Goal: Task Accomplishment & Management: Use online tool/utility

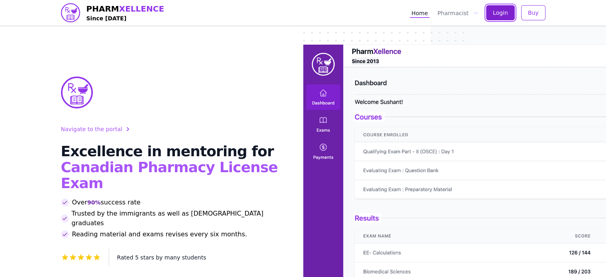
click at [506, 11] on span "Login" at bounding box center [500, 13] width 15 height 8
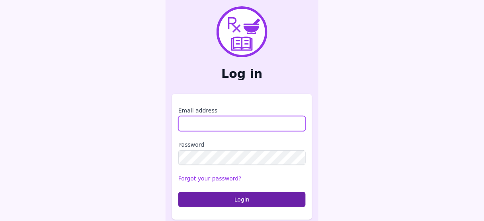
click at [199, 123] on input "Email address" at bounding box center [241, 123] width 127 height 15
type input "**********"
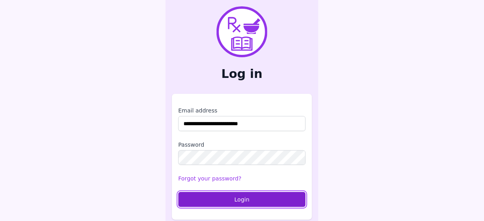
click at [229, 201] on button "Login" at bounding box center [241, 199] width 127 height 15
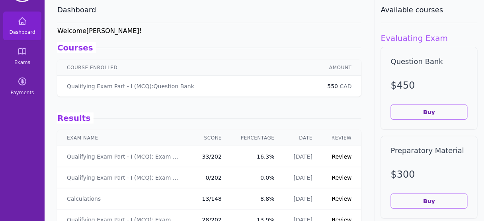
scroll to position [33, 0]
click at [155, 158] on link "Qualifying Exam Part - I (MCQ): Exam 11" at bounding box center [123, 157] width 113 height 8
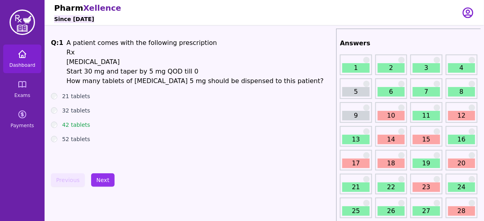
click at [19, 60] on link "Dashboard" at bounding box center [22, 59] width 38 height 29
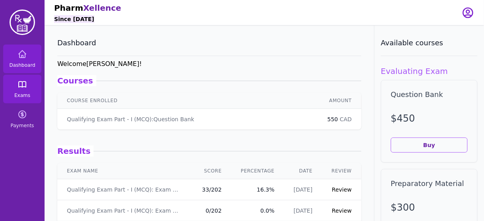
click at [32, 89] on link "Exams" at bounding box center [22, 89] width 38 height 29
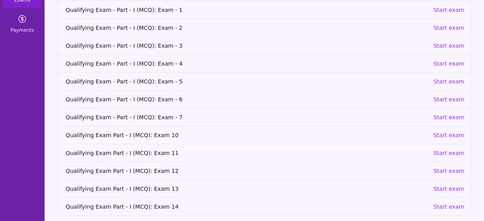
scroll to position [101, 0]
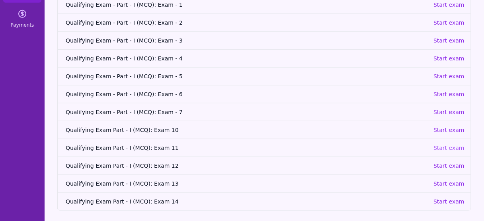
click at [447, 148] on p "Start exam" at bounding box center [449, 148] width 31 height 8
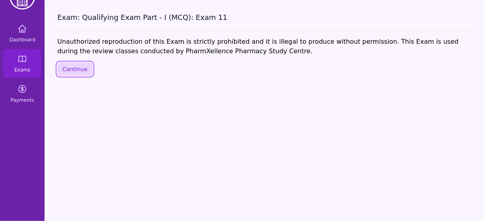
click at [73, 66] on button "Continue" at bounding box center [74, 70] width 35 height 14
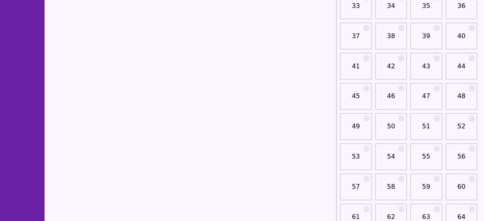
scroll to position [305, 0]
click at [430, 121] on link "51" at bounding box center [426, 129] width 27 height 16
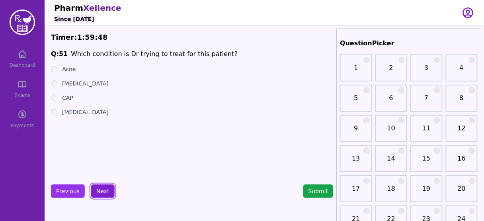
click at [95, 190] on button "Next" at bounding box center [103, 192] width 24 height 14
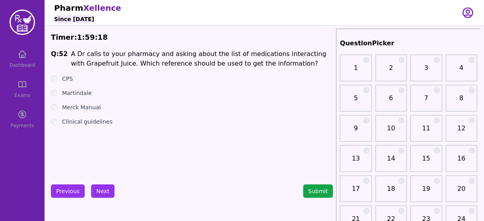
click at [103, 191] on button "Next" at bounding box center [103, 192] width 24 height 14
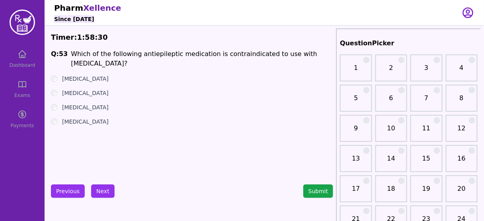
click at [245, 56] on h1 "Which of the following antiepileptic medication is contraindicated to use with …" at bounding box center [202, 58] width 262 height 19
click at [80, 75] on label "[MEDICAL_DATA]" at bounding box center [85, 79] width 47 height 8
click at [95, 193] on button "Next" at bounding box center [103, 192] width 24 height 14
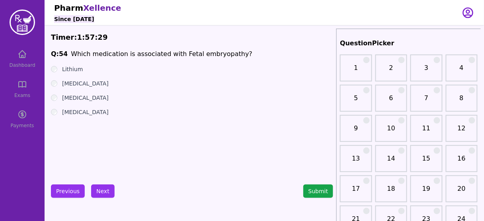
click at [78, 101] on label "[MEDICAL_DATA]" at bounding box center [85, 98] width 47 height 8
click at [98, 190] on button "Next" at bounding box center [103, 192] width 24 height 14
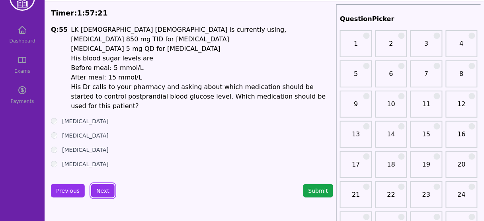
scroll to position [25, 0]
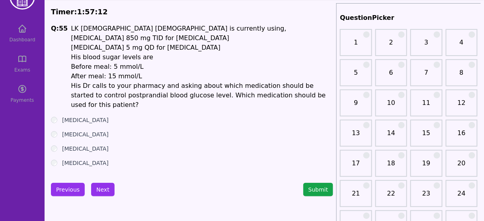
click at [80, 159] on label "[MEDICAL_DATA]" at bounding box center [85, 163] width 47 height 8
click at [105, 183] on button "Next" at bounding box center [103, 190] width 24 height 14
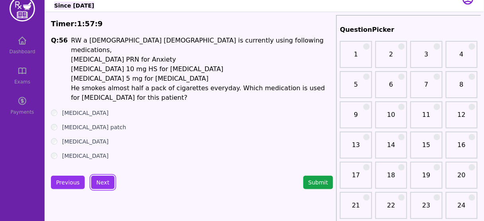
scroll to position [13, 0]
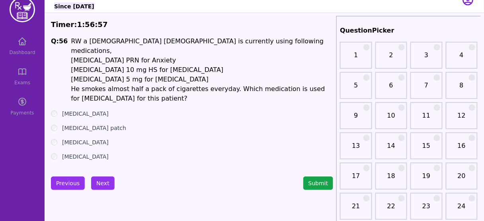
click at [88, 56] on li "[MEDICAL_DATA] PRN for Anxiety" at bounding box center [202, 61] width 262 height 10
click at [89, 65] on li "[MEDICAL_DATA] 10 mg HS for [MEDICAL_DATA]" at bounding box center [202, 70] width 262 height 10
click at [77, 75] on li "[MEDICAL_DATA] 5 mg for [MEDICAL_DATA]" at bounding box center [202, 80] width 262 height 10
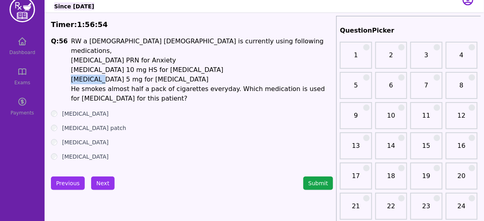
click at [77, 75] on li "[MEDICAL_DATA] 5 mg for [MEDICAL_DATA]" at bounding box center [202, 80] width 262 height 10
click at [80, 65] on li "[MEDICAL_DATA] 10 mg HS for [MEDICAL_DATA]" at bounding box center [202, 70] width 262 height 10
click at [84, 56] on li "[MEDICAL_DATA] PRN for Anxiety" at bounding box center [202, 61] width 262 height 10
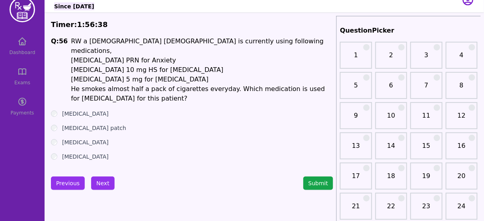
click at [84, 124] on label "[MEDICAL_DATA] patch" at bounding box center [94, 128] width 64 height 8
click at [112, 84] on li "He smokes almost half a pack of cigarettes everyday. Which medication is used f…" at bounding box center [202, 93] width 262 height 19
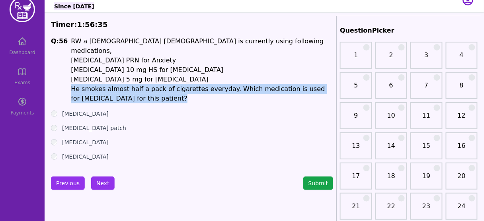
click at [112, 84] on li "He smokes almost half a pack of cigarettes everyday. Which medication is used f…" at bounding box center [202, 93] width 262 height 19
click at [97, 185] on button "Next" at bounding box center [103, 184] width 24 height 14
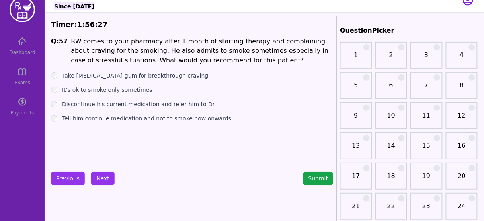
click at [128, 130] on div "Q: 57 RW comes to your pharmacy after 1 month of starting therapy and complaini…" at bounding box center [192, 96] width 282 height 119
click at [140, 76] on label "Take [MEDICAL_DATA] gum for breakthrough craving" at bounding box center [135, 76] width 147 height 8
click at [104, 175] on button "Next" at bounding box center [103, 179] width 24 height 14
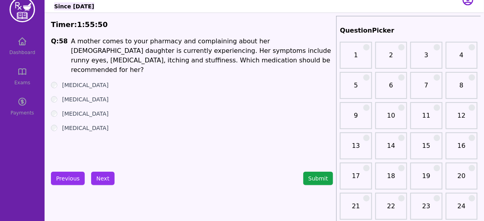
click at [79, 124] on label "[MEDICAL_DATA]" at bounding box center [85, 128] width 47 height 8
click at [102, 175] on button "Next" at bounding box center [103, 179] width 24 height 14
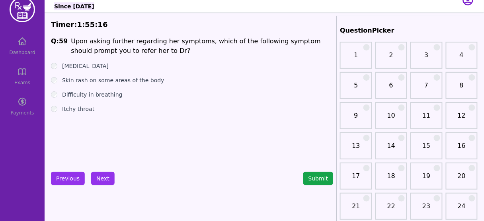
click at [111, 94] on label "Difficulty in breathing" at bounding box center [92, 95] width 61 height 8
click at [97, 174] on button "Next" at bounding box center [103, 179] width 24 height 14
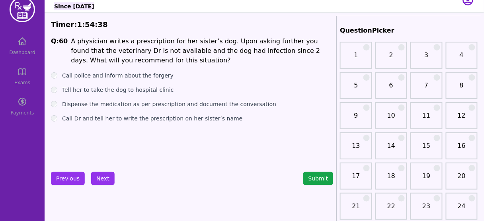
click at [145, 86] on label "Tell her to take the dog to hospital clinic" at bounding box center [118, 90] width 112 height 8
click at [102, 175] on button "Next" at bounding box center [103, 179] width 24 height 14
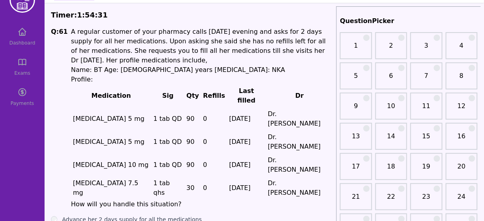
scroll to position [22, 0]
click at [205, 32] on h1 "A regular customer of your pharmacy calls [DATE] evening and asks for 2 days su…" at bounding box center [202, 118] width 262 height 182
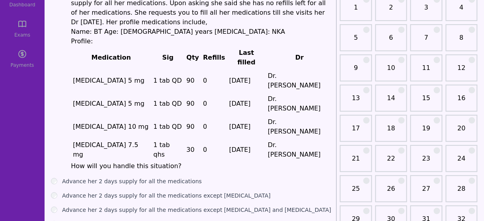
scroll to position [61, 0]
click at [52, 177] on ul "Advance her 2 days supply for all the medications Advance her 2 days supply for…" at bounding box center [192, 202] width 282 height 51
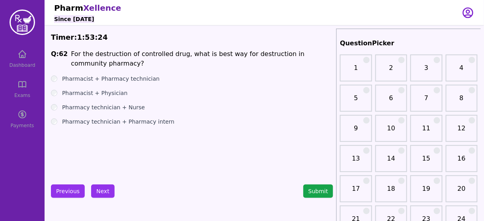
click at [131, 80] on label "Pharmacist + Pharmacy technician" at bounding box center [111, 79] width 98 height 8
click at [98, 192] on button "Next" at bounding box center [103, 192] width 24 height 14
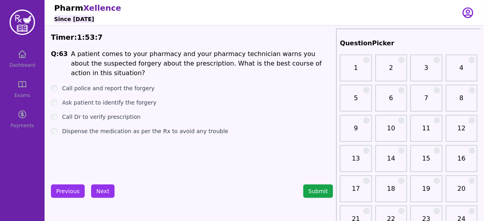
click at [118, 113] on label "Call Dr to verify prescription" at bounding box center [101, 117] width 78 height 8
click at [112, 84] on label "Call police and report the forgery" at bounding box center [108, 88] width 93 height 8
click at [104, 113] on label "Call Dr to verify prescription" at bounding box center [101, 117] width 78 height 8
click at [114, 84] on label "Call police and report the forgery" at bounding box center [108, 88] width 93 height 8
click at [106, 113] on label "Call Dr to verify prescription" at bounding box center [101, 117] width 78 height 8
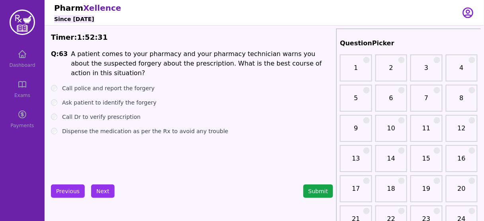
click at [123, 84] on label "Call police and report the forgery" at bounding box center [108, 88] width 93 height 8
click at [101, 189] on button "Next" at bounding box center [103, 192] width 24 height 14
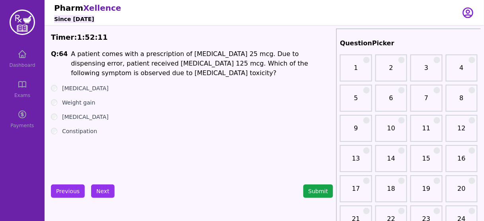
click at [85, 116] on label "[MEDICAL_DATA]" at bounding box center [85, 117] width 47 height 8
click at [100, 190] on button "Next" at bounding box center [103, 192] width 24 height 14
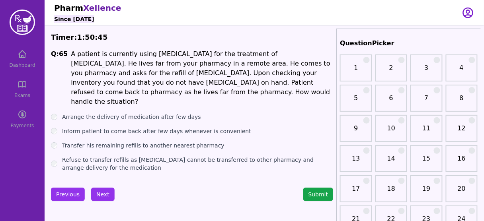
click at [158, 113] on label "Arrange the delivery of medication after few days" at bounding box center [131, 117] width 139 height 8
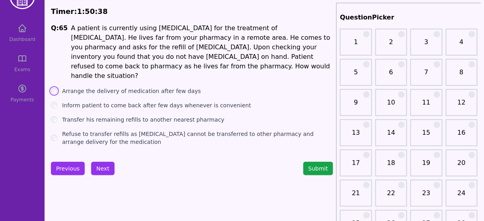
scroll to position [26, 0]
click at [98, 165] on button "Next" at bounding box center [103, 169] width 24 height 14
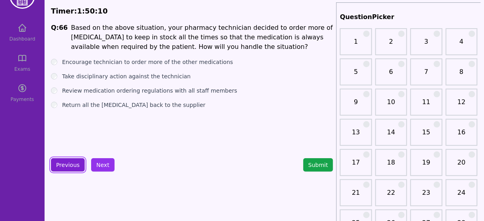
click at [69, 168] on button "Previous" at bounding box center [68, 166] width 34 height 14
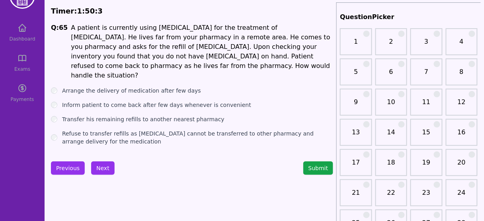
click at [252, 60] on h1 "A patient is currently using [MEDICAL_DATA] for the treatment of [MEDICAL_DATA]…" at bounding box center [202, 51] width 262 height 57
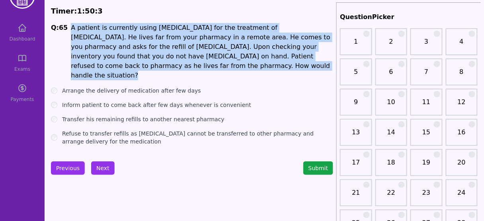
click at [252, 60] on h1 "A patient is currently using [MEDICAL_DATA] for the treatment of [MEDICAL_DATA]…" at bounding box center [202, 51] width 262 height 57
click at [99, 162] on button "Next" at bounding box center [103, 169] width 24 height 14
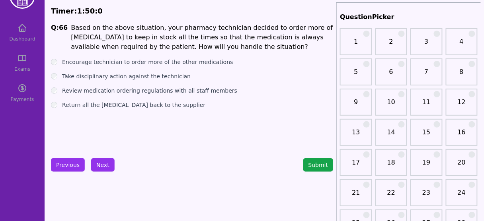
click at [132, 116] on div "Q: 66 Based on the above situation, your pharmacy technician decided to order m…" at bounding box center [192, 82] width 282 height 119
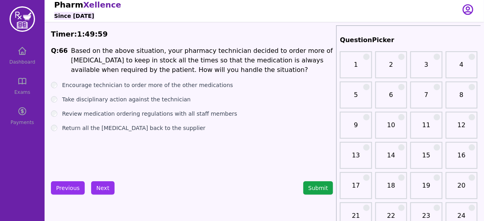
scroll to position [2, 0]
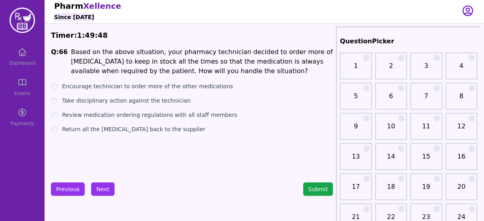
click at [134, 118] on label "Review medication ordering regulations with all staff members" at bounding box center [149, 115] width 175 height 8
click at [101, 186] on button "Next" at bounding box center [103, 190] width 24 height 14
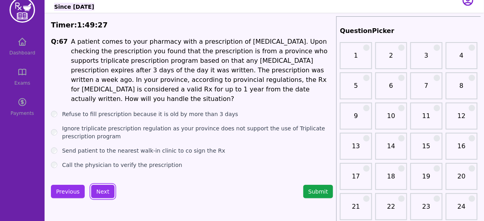
scroll to position [13, 0]
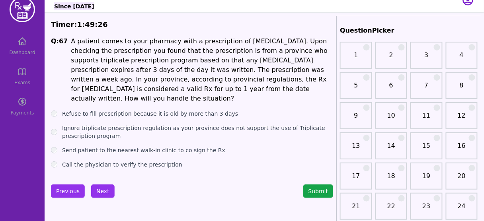
click at [132, 110] on label "Refuse to fill prescription because it is old by more than 3 days" at bounding box center [150, 114] width 176 height 8
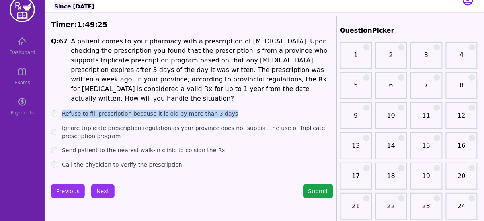
click at [132, 110] on label "Refuse to fill prescription because it is old by more than 3 days" at bounding box center [150, 114] width 176 height 8
